Goal: Communication & Community: Answer question/provide support

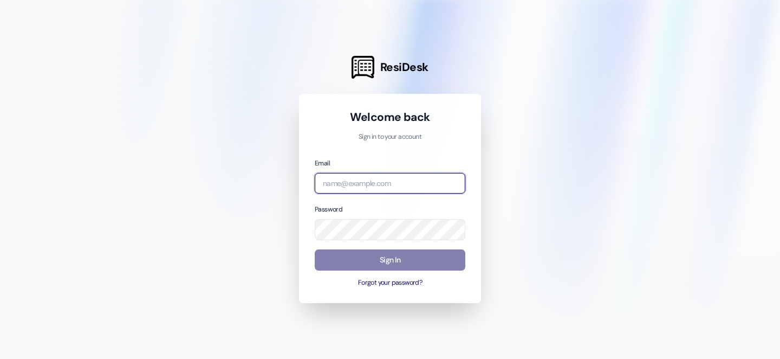
click at [353, 188] on input "email" at bounding box center [390, 183] width 151 height 21
type input "emma@beaconplace.com"
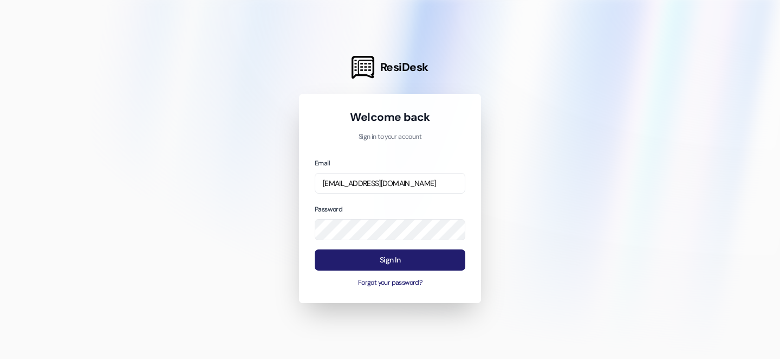
click at [397, 257] on button "Sign In" at bounding box center [390, 259] width 151 height 21
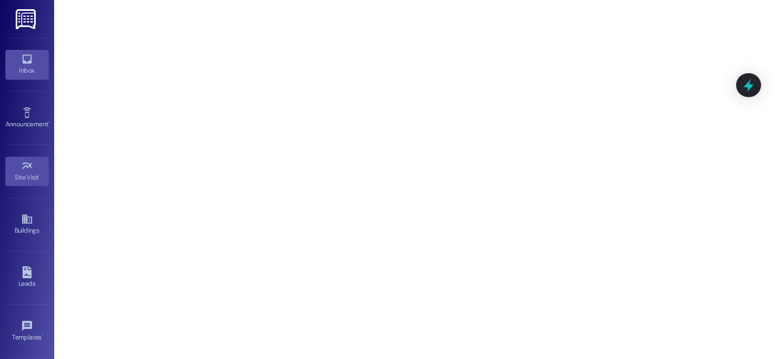
click at [27, 62] on icon at bounding box center [26, 59] width 9 height 9
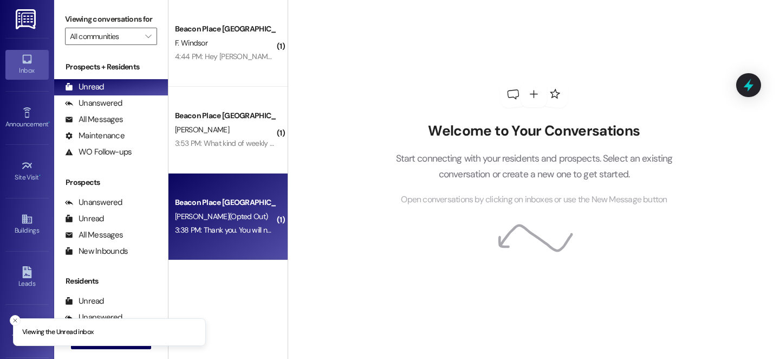
click at [202, 199] on div "Beacon Place [GEOGRAPHIC_DATA] Prospect" at bounding box center [225, 202] width 100 height 11
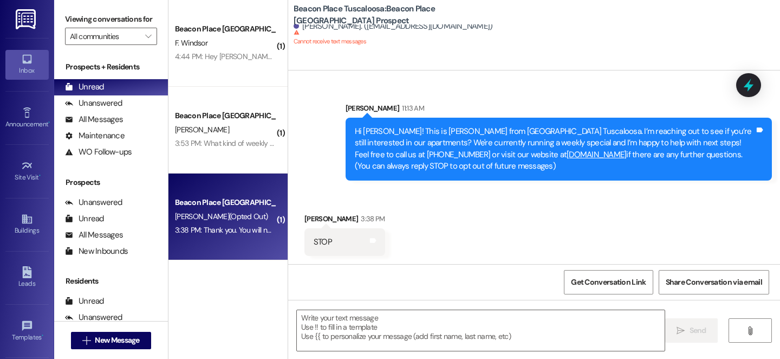
scroll to position [89, 0]
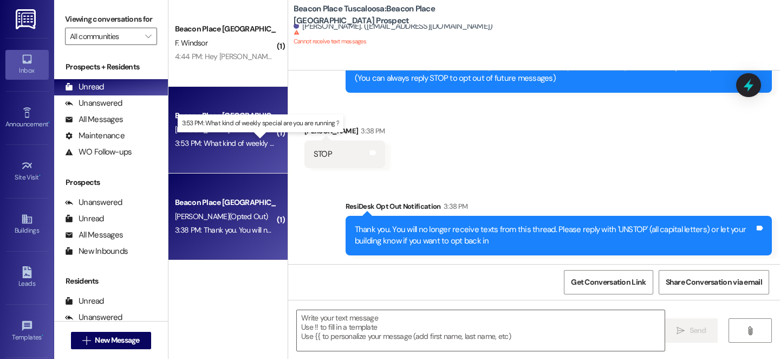
click at [219, 140] on div "3:53 PM: What kind of weekly special are you are running ? 3:53 PM: What kind o…" at bounding box center [267, 143] width 184 height 10
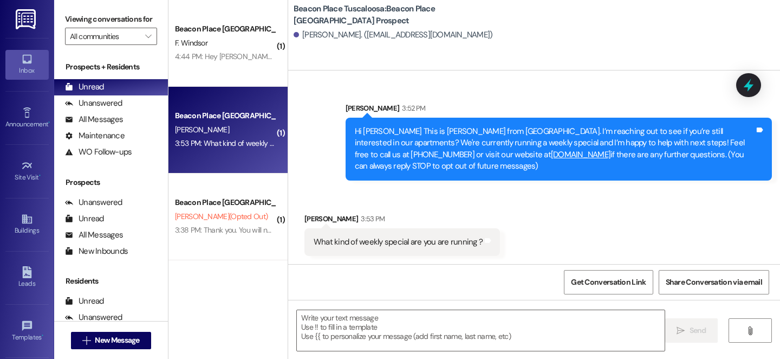
scroll to position [2, 0]
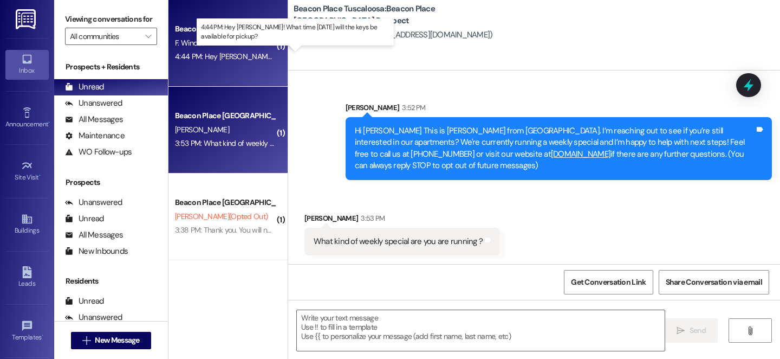
click at [214, 53] on div "4:44 PM: Hey Emma! What time on Saturday will the keys be available for pickup?…" at bounding box center [311, 56] width 273 height 10
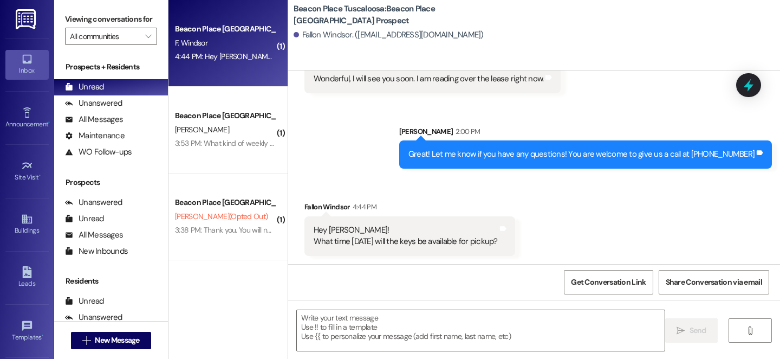
scroll to position [986, 0]
click at [355, 314] on textarea at bounding box center [481, 330] width 368 height 41
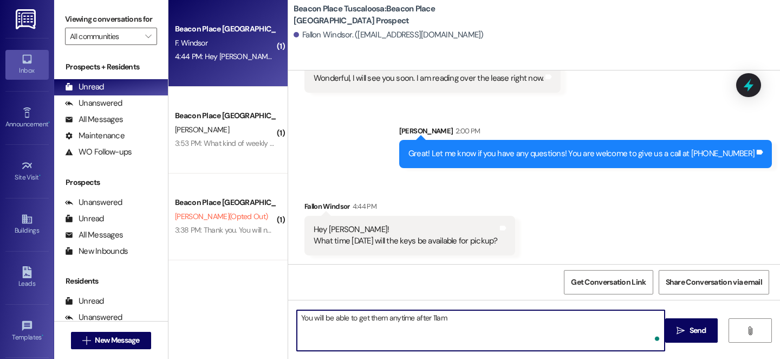
type textarea "You will be able to get them anytime after 11am!"
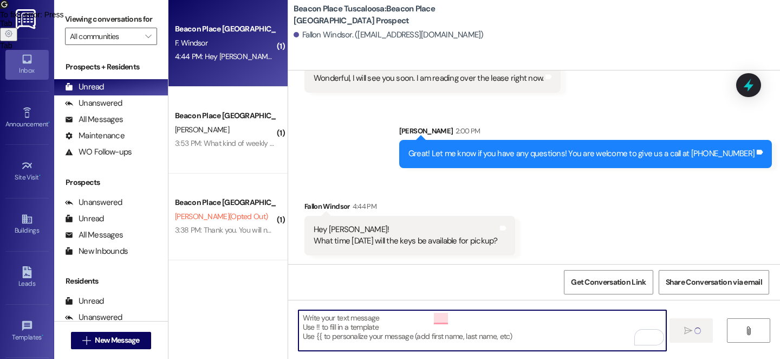
scroll to position [985, 0]
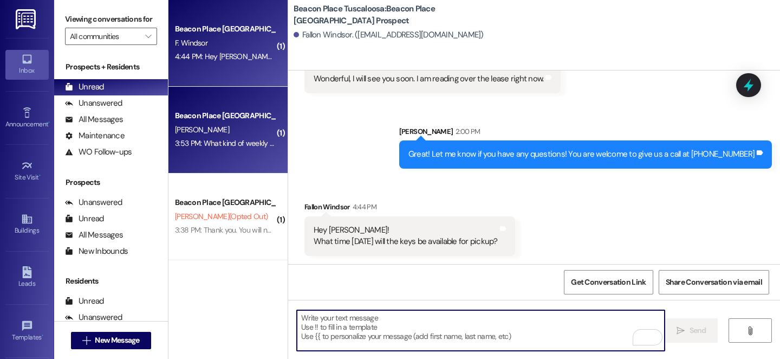
click at [194, 126] on span "[PERSON_NAME]" at bounding box center [202, 130] width 54 height 10
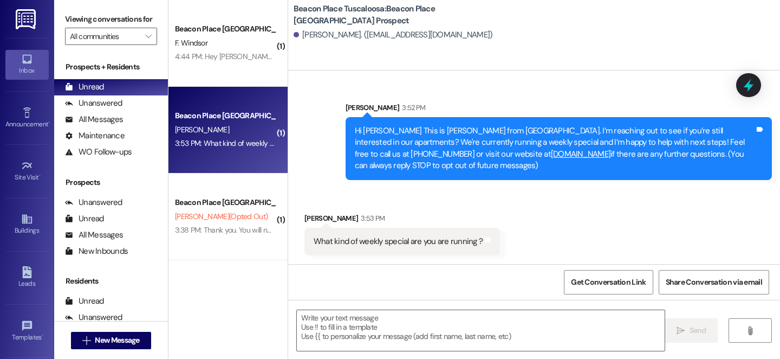
scroll to position [2, 0]
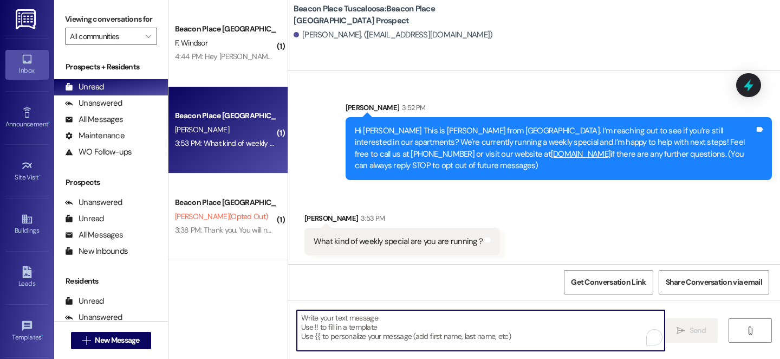
click at [385, 325] on textarea "To enrich screen reader interactions, please activate Accessibility in Grammarl…" at bounding box center [481, 330] width 368 height 41
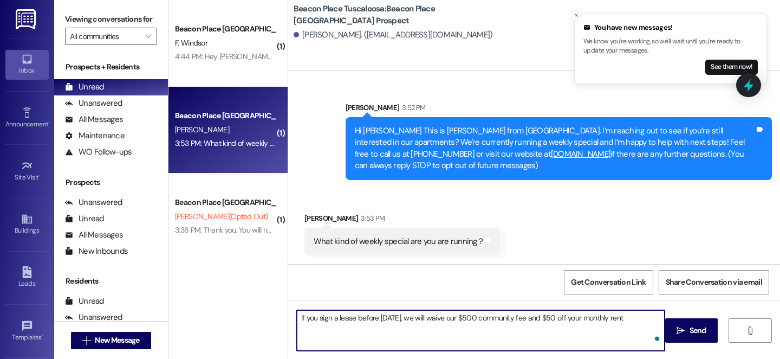
type textarea "If you sign a lease before [DATE], we will waive our $500 community fee and $50…"
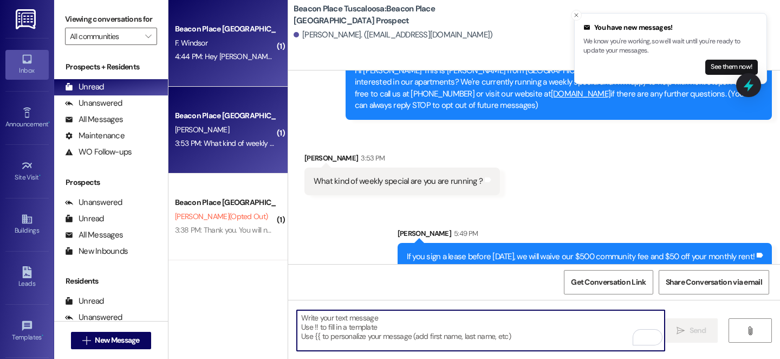
scroll to position [65, 0]
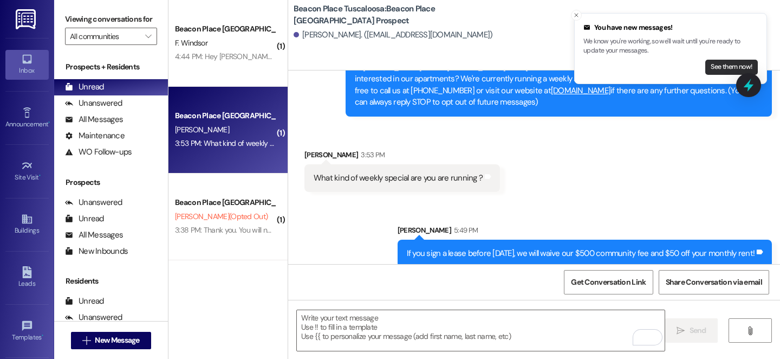
click at [736, 68] on button "See them now!" at bounding box center [731, 67] width 53 height 15
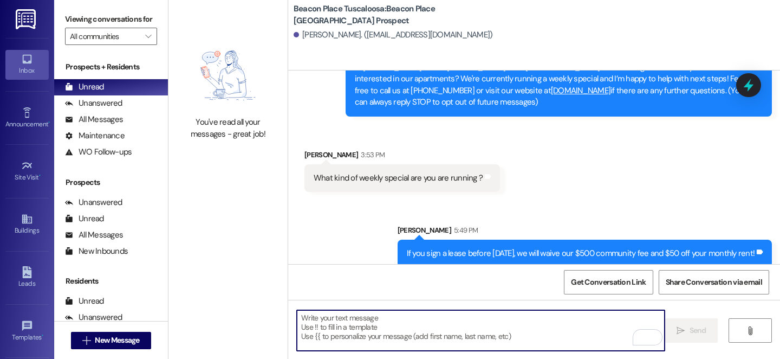
scroll to position [77, 0]
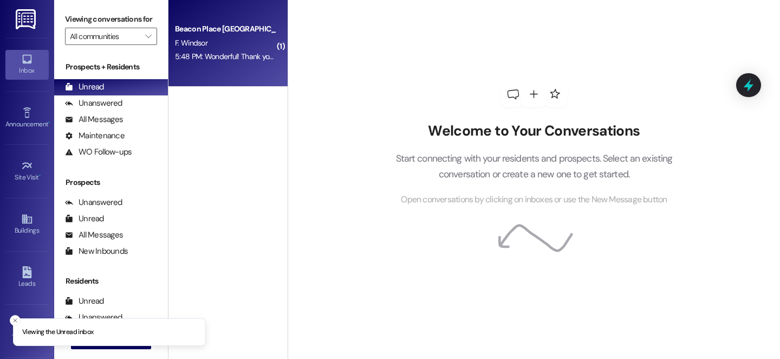
click at [216, 54] on div "5:48 PM: Wonderful! Thank you!! 5:48 PM: Wonderful! Thank you!!" at bounding box center [226, 56] width 102 height 10
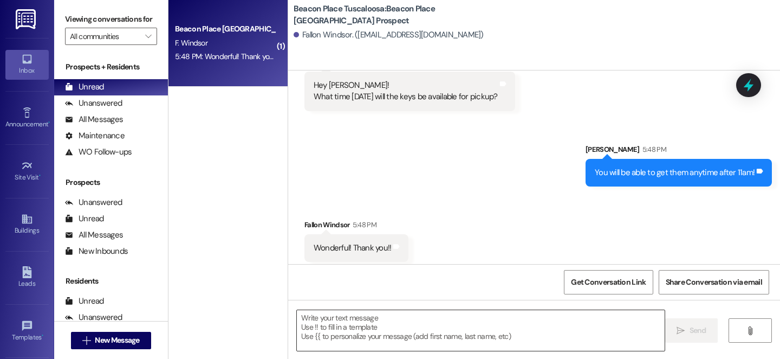
scroll to position [1136, 0]
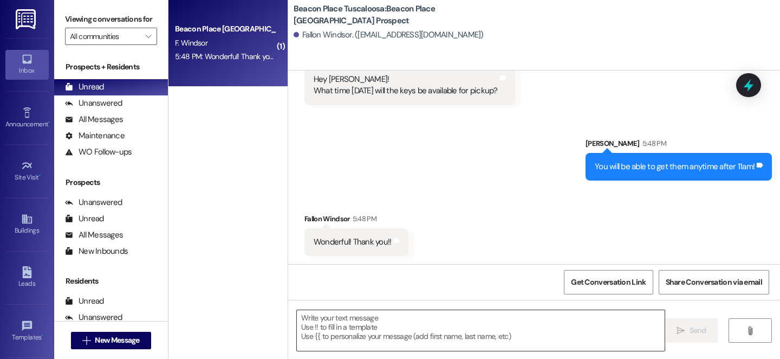
click at [365, 334] on textarea at bounding box center [481, 330] width 368 height 41
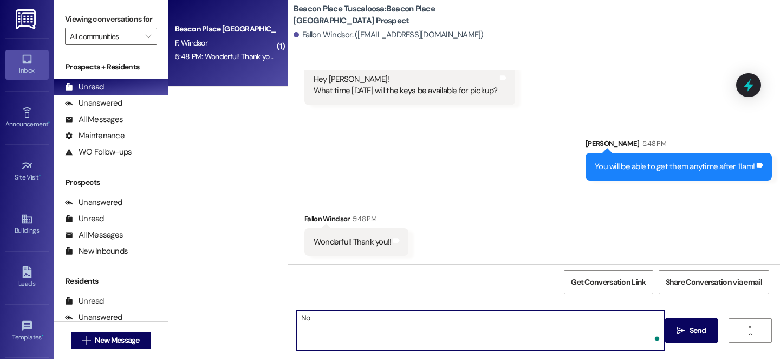
type textarea "N"
type textarea "You're welcome!"
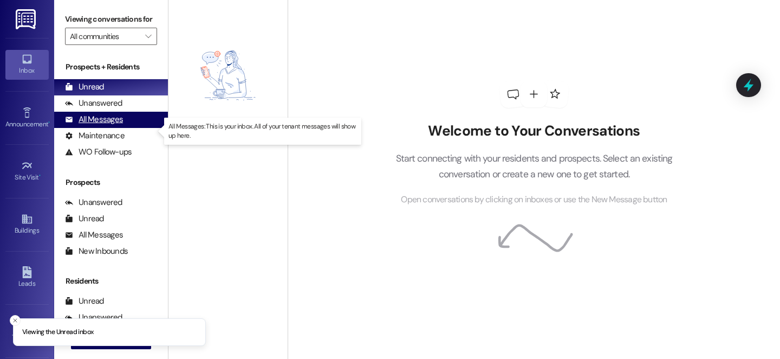
click at [113, 125] on div "All Messages" at bounding box center [94, 119] width 58 height 11
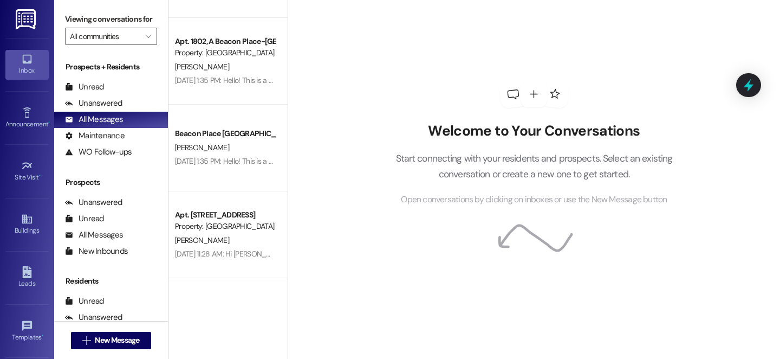
scroll to position [2848, 0]
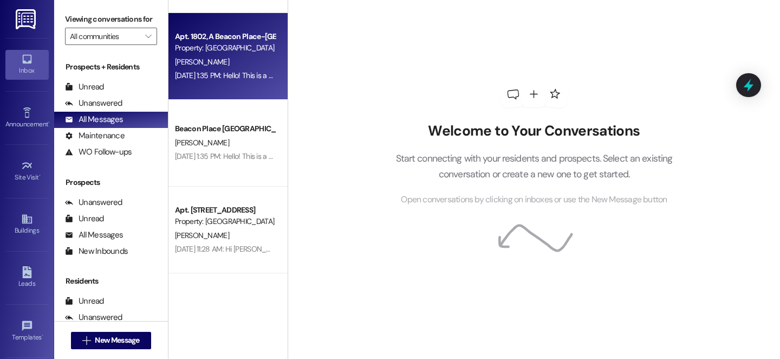
click at [224, 79] on div "[DATE] 1:35 PM: Hello! This is a reminder that we need the keys back for 1802 b…" at bounding box center [359, 75] width 368 height 10
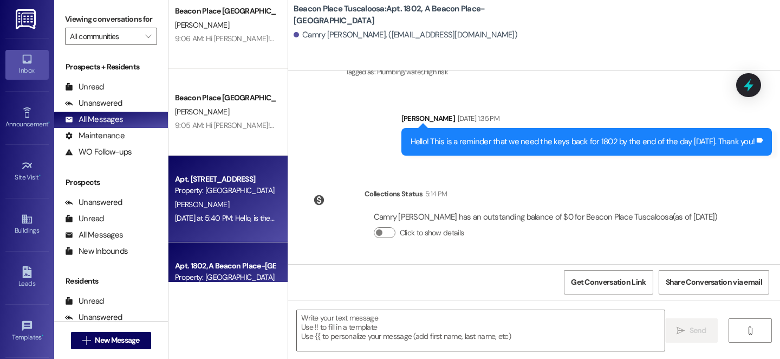
scroll to position [2613, 0]
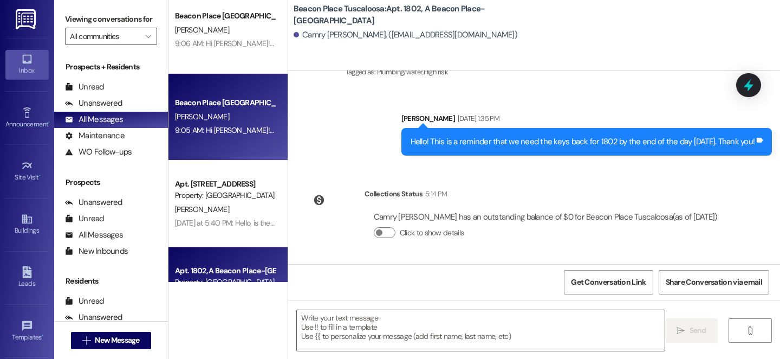
click at [229, 148] on div "Beacon Place Tuscaloosa Prospect [PERSON_NAME] 9:05 AM: Hi [PERSON_NAME]! This …" at bounding box center [227, 117] width 119 height 87
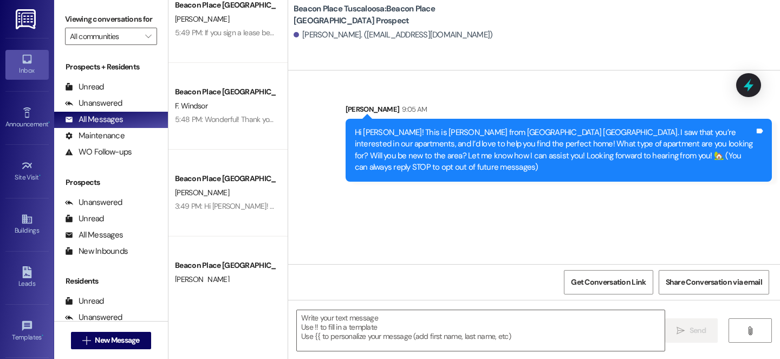
scroll to position [0, 0]
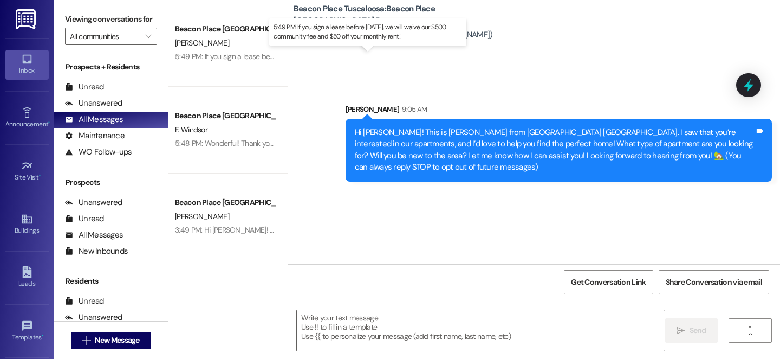
click at [218, 56] on div "5:49 PM: If you sign a lease before [DATE], we will waive our $500 community fe…" at bounding box center [351, 56] width 353 height 10
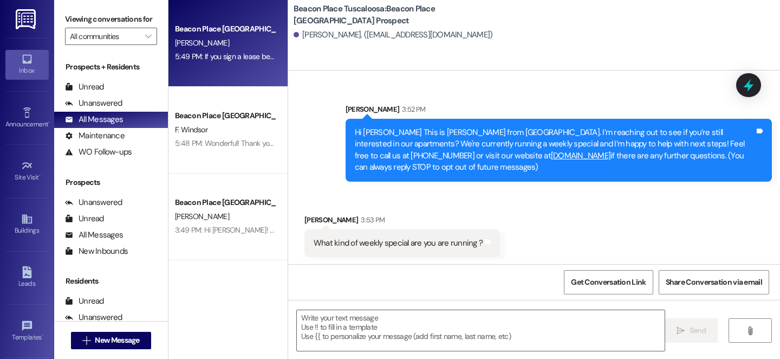
scroll to position [1, 0]
